Goal: Task Accomplishment & Management: Manage account settings

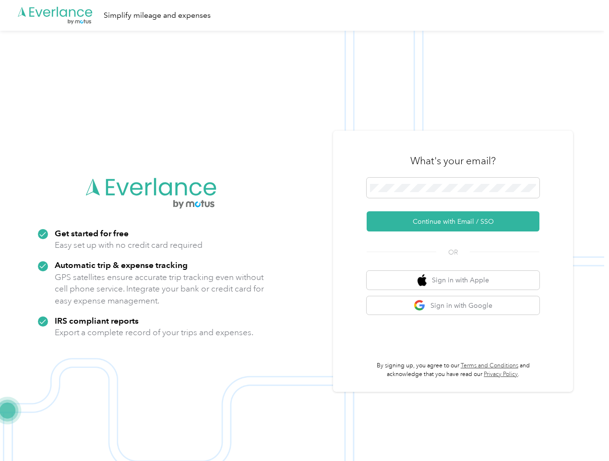
click at [304, 230] on img at bounding box center [302, 261] width 605 height 461
click at [304, 15] on div ".cls-1 { fill: #00adee; } .cls-2 { fill: #fff; } .cls-3 { fill: #707372; } .cls…" at bounding box center [302, 15] width 605 height 31
click at [457, 221] on button "Continue with Email / SSO" at bounding box center [453, 221] width 173 height 20
click at [457, 280] on button "Sign in with Apple" at bounding box center [453, 280] width 173 height 19
click at [457, 305] on button "Sign in with Google" at bounding box center [453, 305] width 173 height 19
